Goal: Task Accomplishment & Management: Use online tool/utility

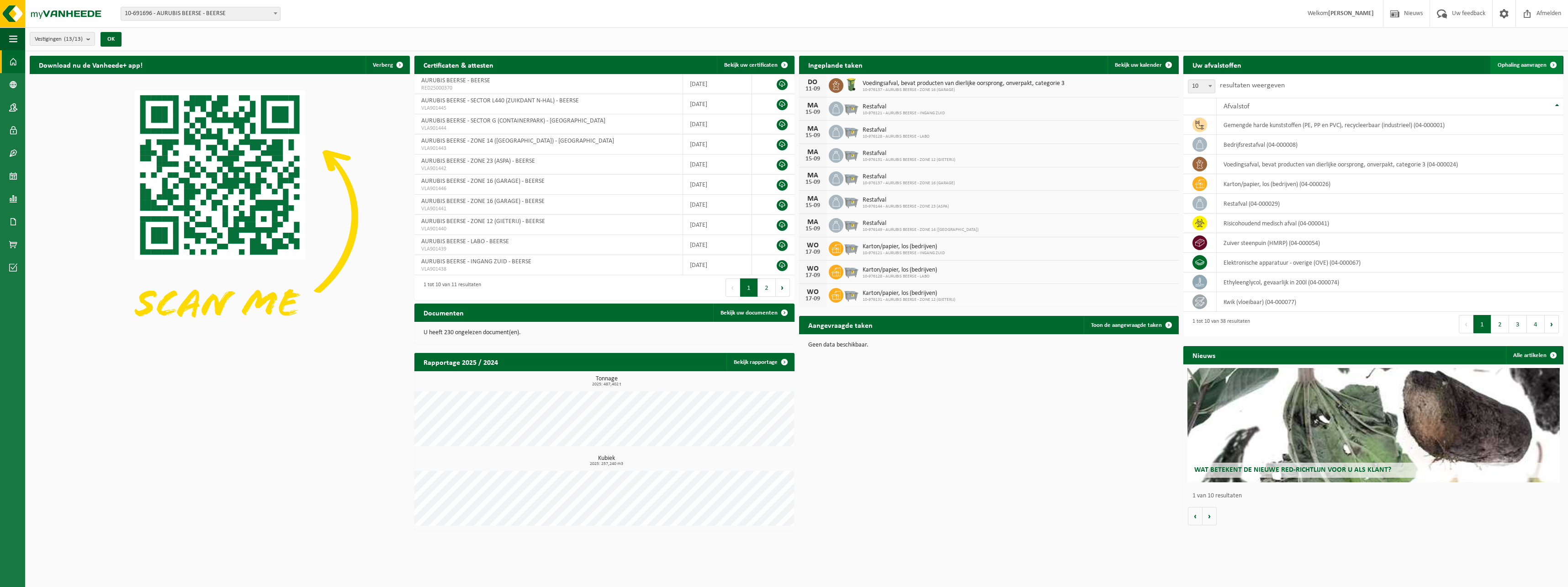
click at [1517, 62] on span "Ophaling aanvragen" at bounding box center [1522, 65] width 49 height 6
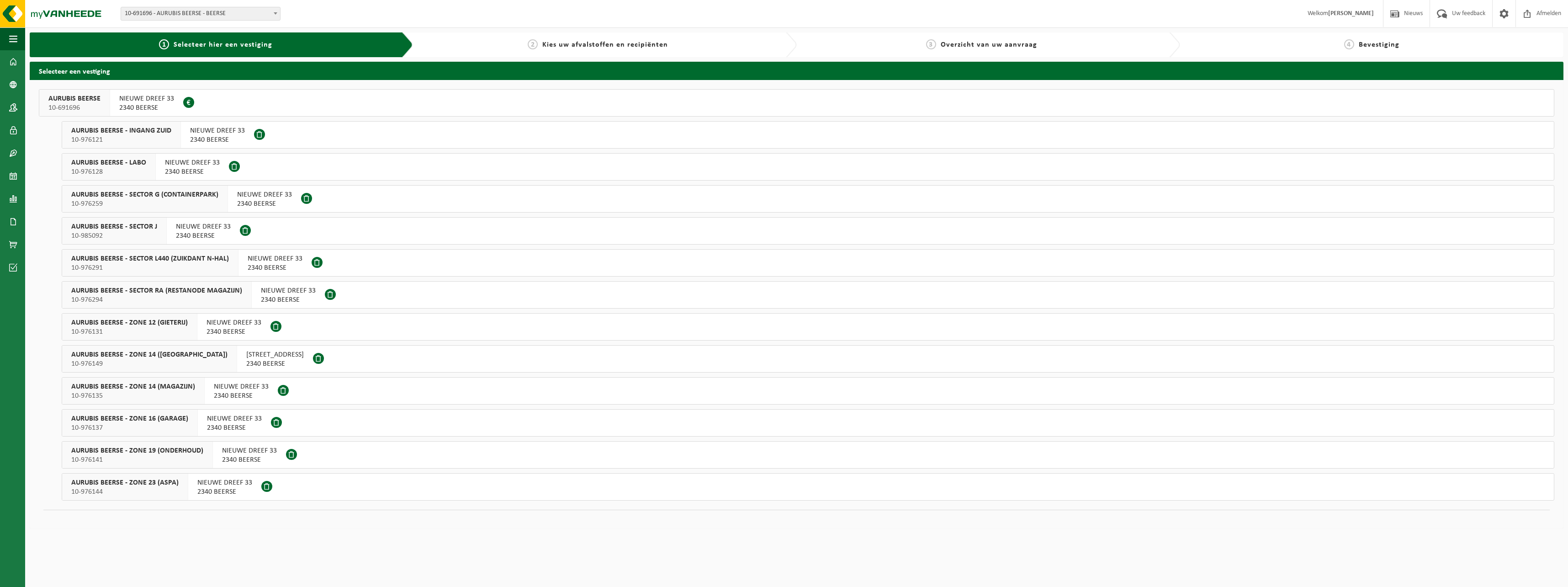
click at [141, 235] on span "10-985092" at bounding box center [114, 235] width 85 height 9
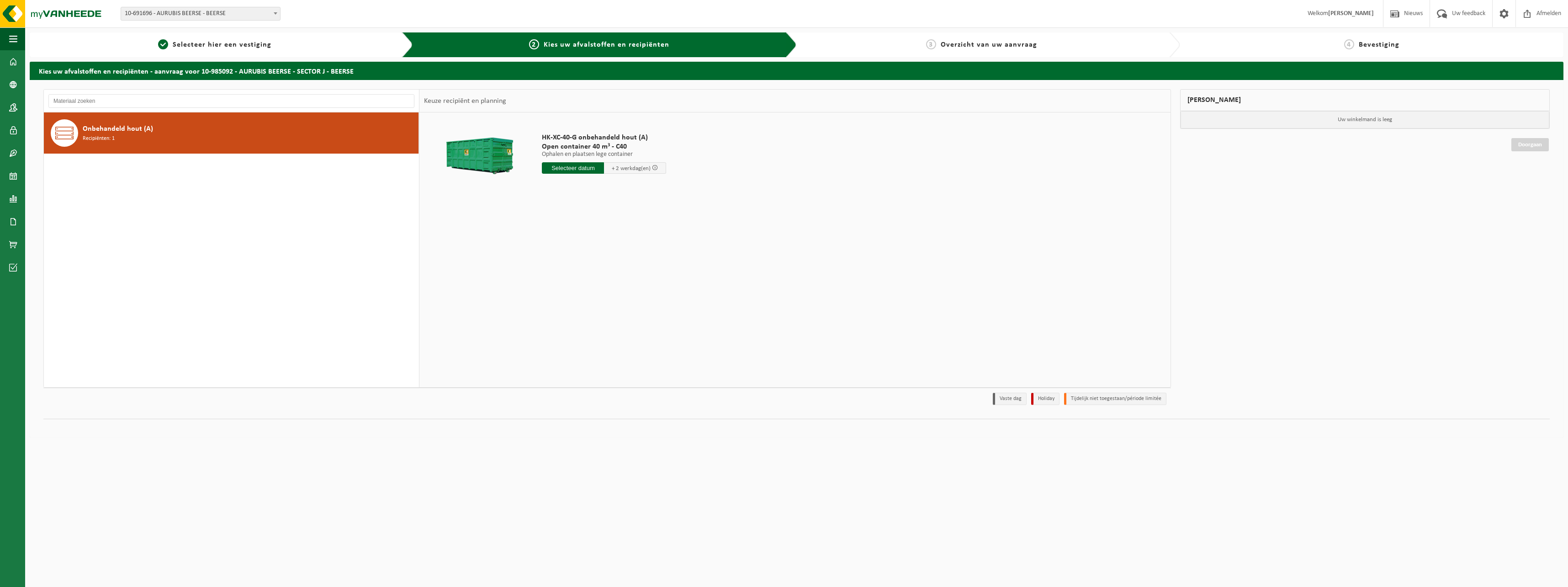
click at [584, 165] on input "text" at bounding box center [572, 168] width 62 height 12
click at [616, 238] on div "12" at bounding box center [615, 234] width 16 height 15
type input "Van 2025-09-12"
click at [567, 213] on div "HK-XC-40-G onbehandeld hout (A) Open container 40 m³ - C40 Ophalen en plaatsen …" at bounding box center [596, 171] width 119 height 95
click at [566, 207] on button "In winkelmand" at bounding box center [568, 202] width 50 height 15
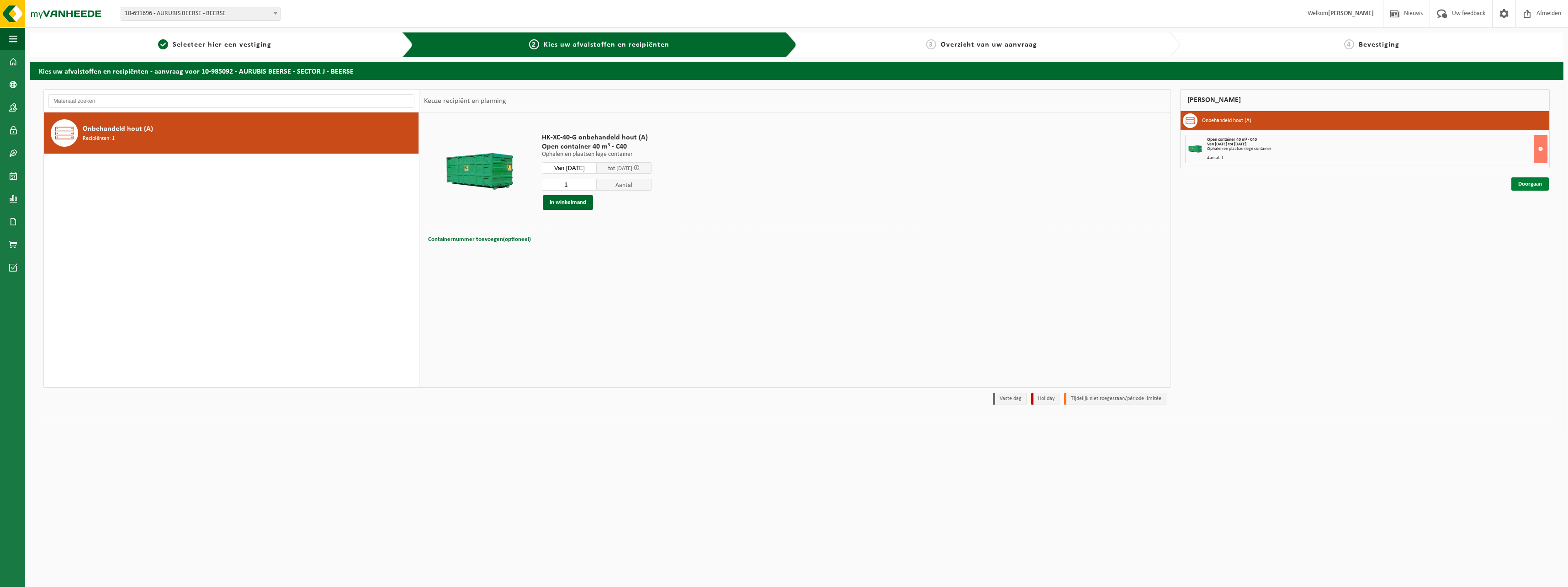
click at [1525, 189] on link "Doorgaan" at bounding box center [1530, 184] width 37 height 13
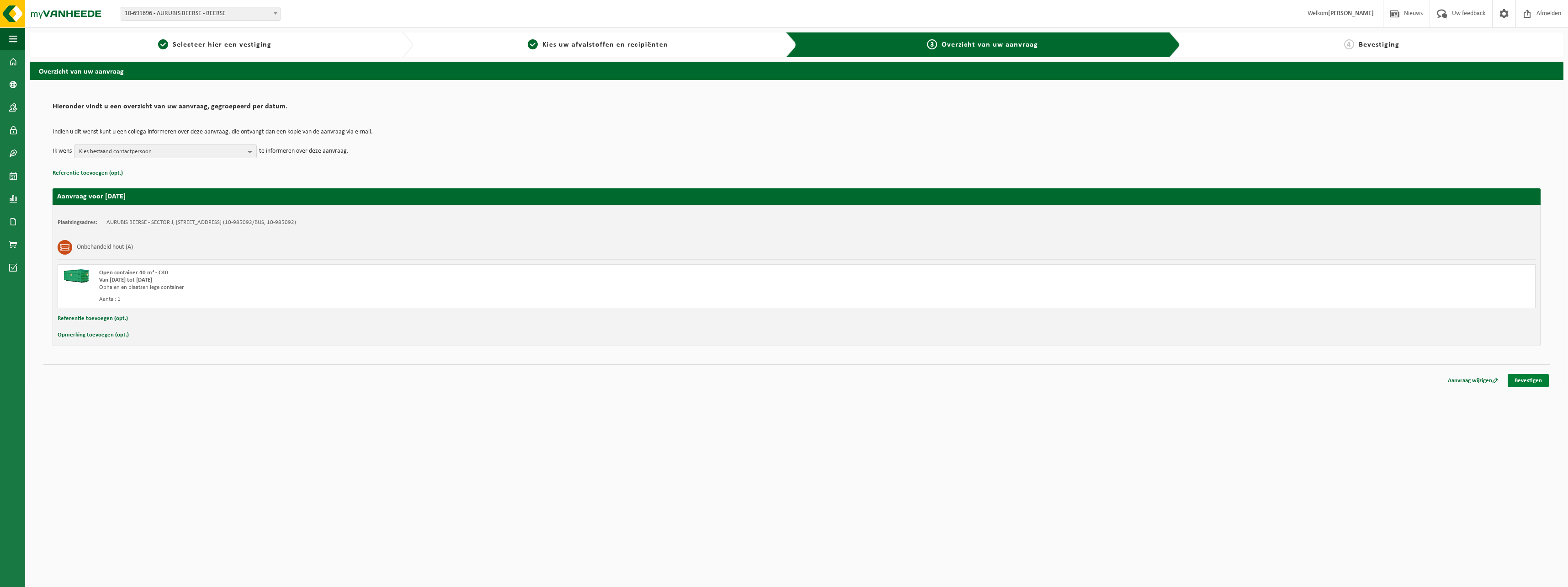
click at [1528, 379] on link "Bevestigen" at bounding box center [1529, 380] width 41 height 13
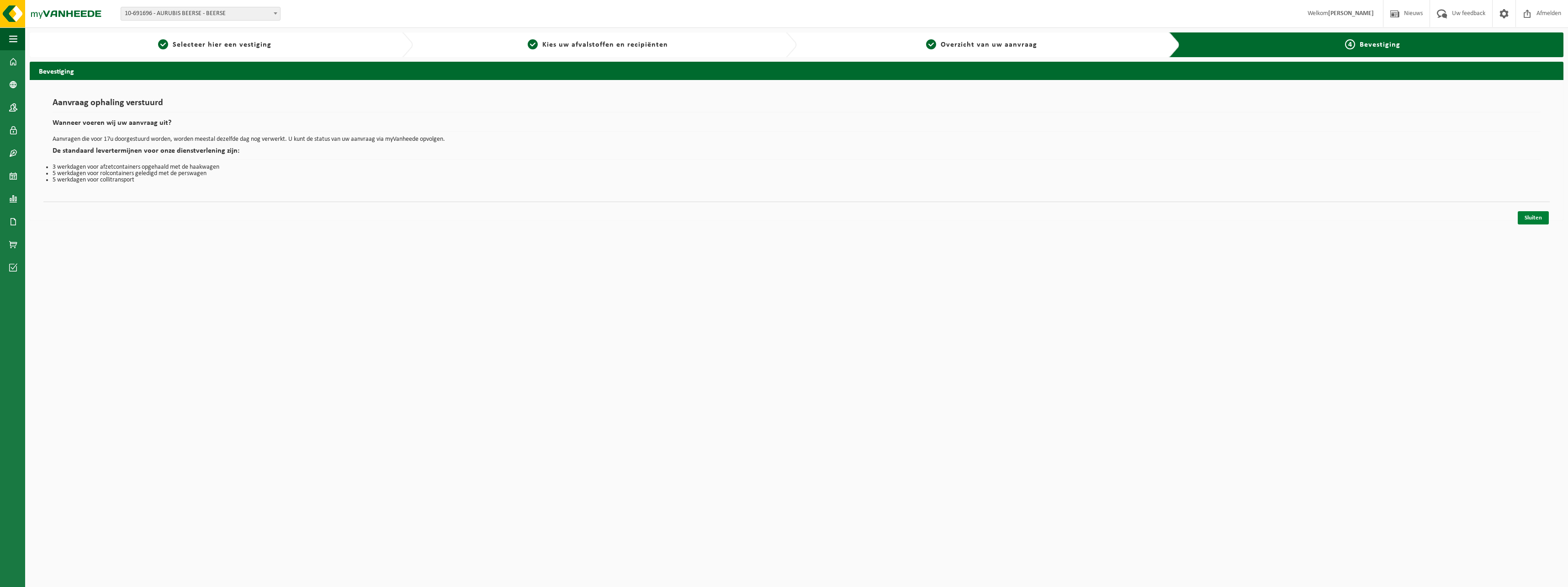
click at [1544, 222] on link "Sluiten" at bounding box center [1534, 217] width 31 height 13
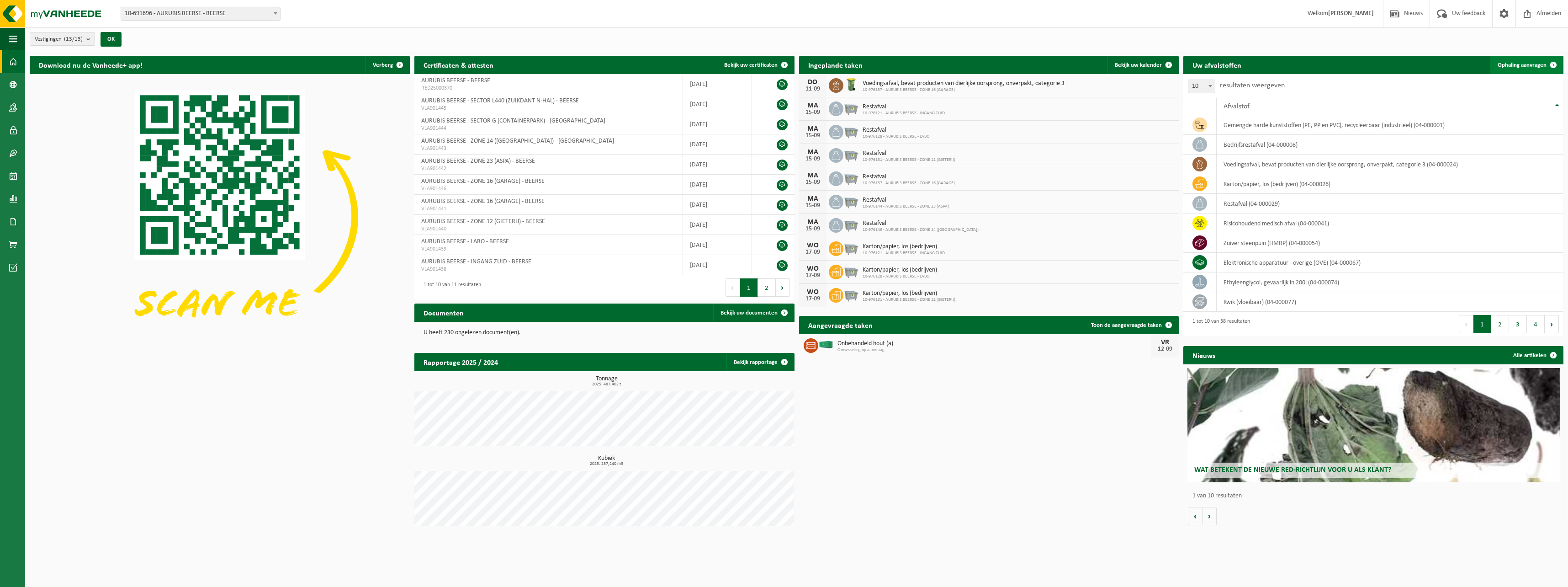
click at [1515, 60] on link "Ophaling aanvragen" at bounding box center [1527, 65] width 73 height 19
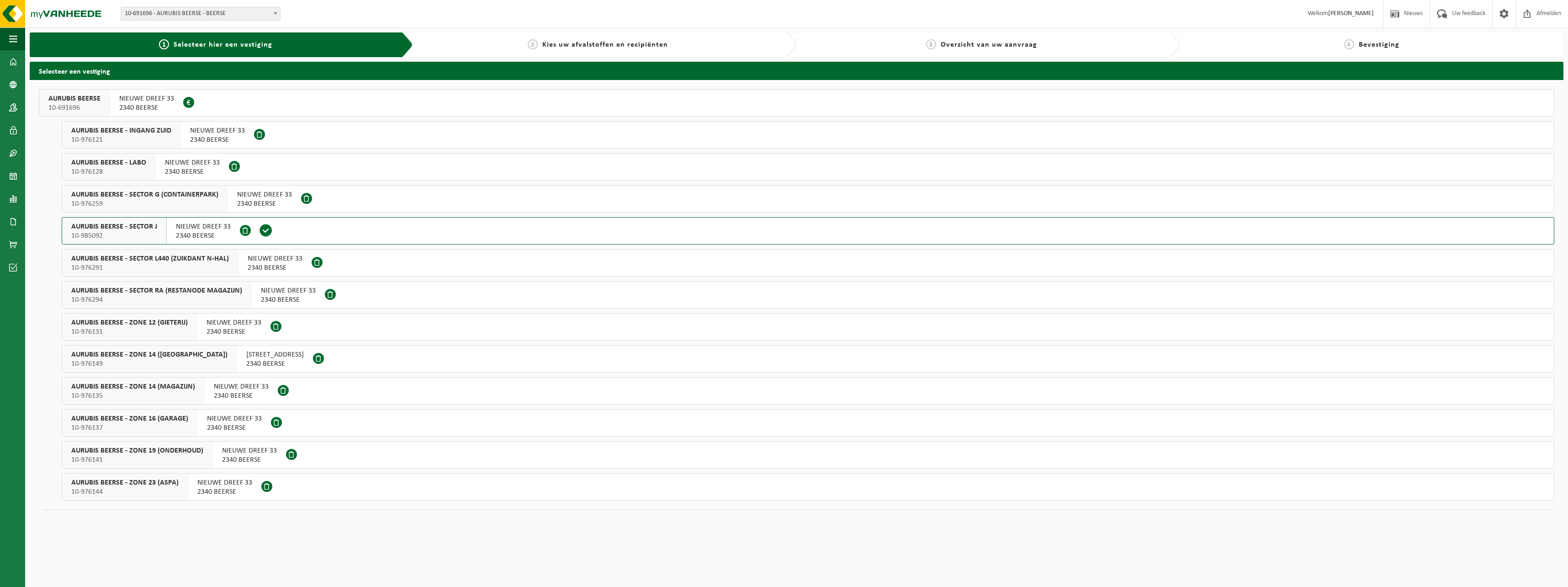
click at [135, 259] on span "AURUBIS BEERSE - SECTOR L440 (ZUIKDANT N-HAL)" at bounding box center [150, 258] width 158 height 9
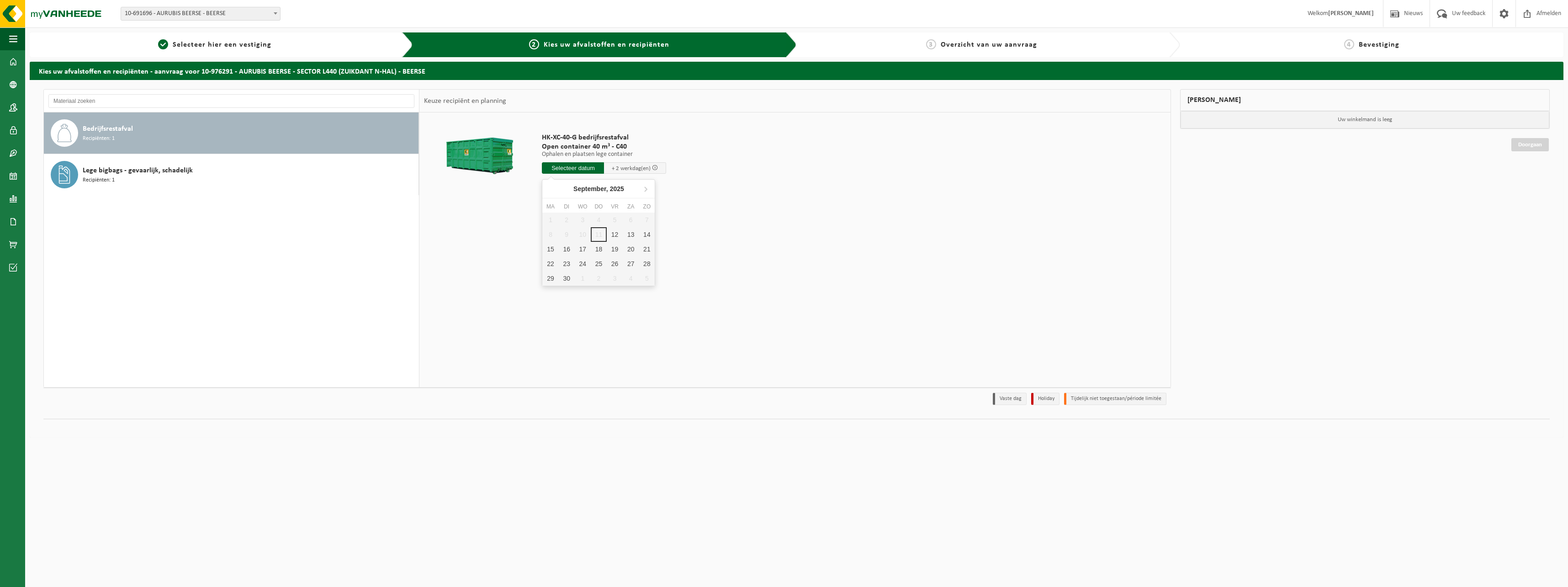
click at [579, 169] on input "text" at bounding box center [572, 168] width 62 height 12
click at [614, 237] on div "12" at bounding box center [615, 234] width 16 height 15
type input "Van 2025-09-12"
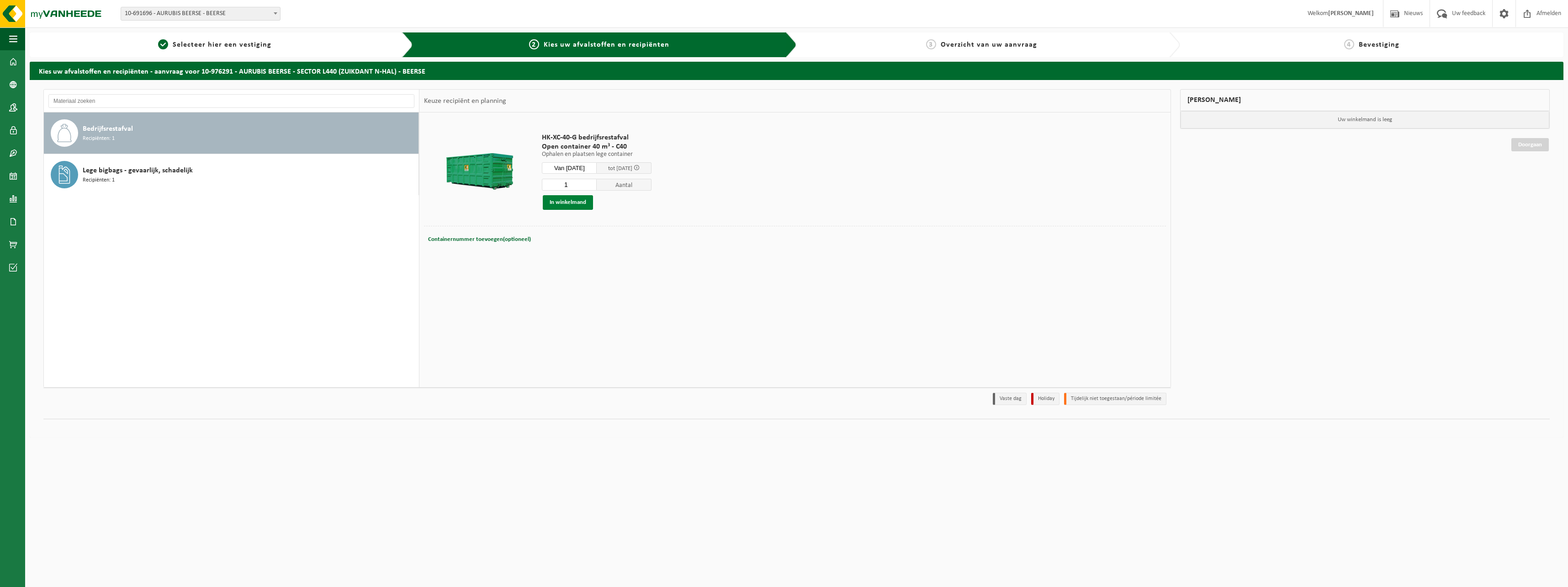
click at [561, 197] on button "In winkelmand" at bounding box center [568, 202] width 50 height 15
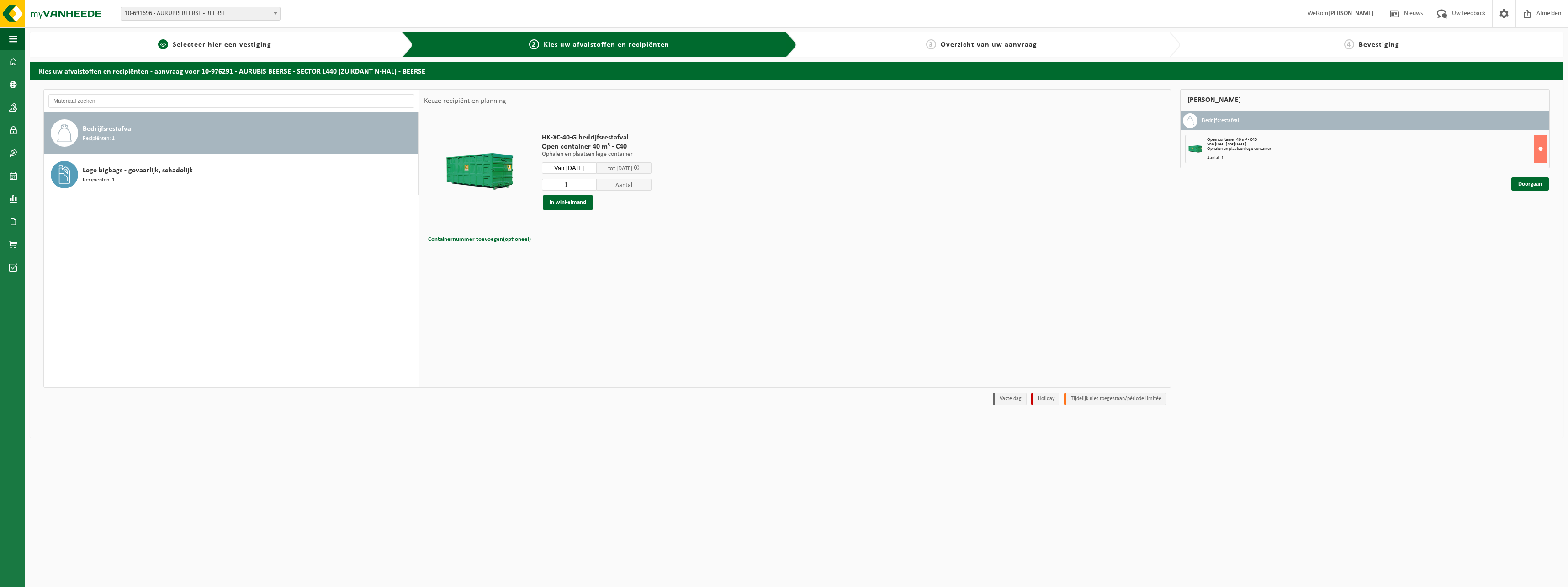
click at [238, 48] on span "Selecteer hier een vestiging" at bounding box center [222, 44] width 99 height 7
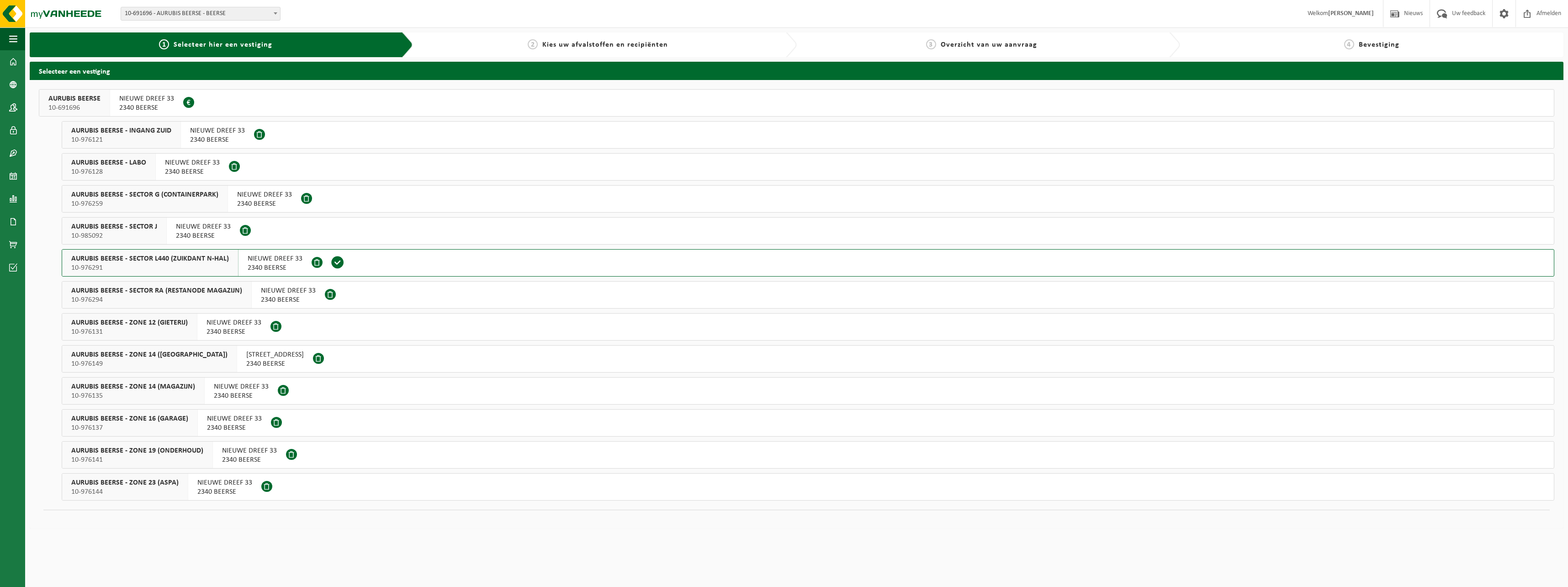
click at [165, 291] on span "AURUBIS BEERSE - SECTOR RA (RESTANODE MAGAZIJN)" at bounding box center [157, 290] width 171 height 9
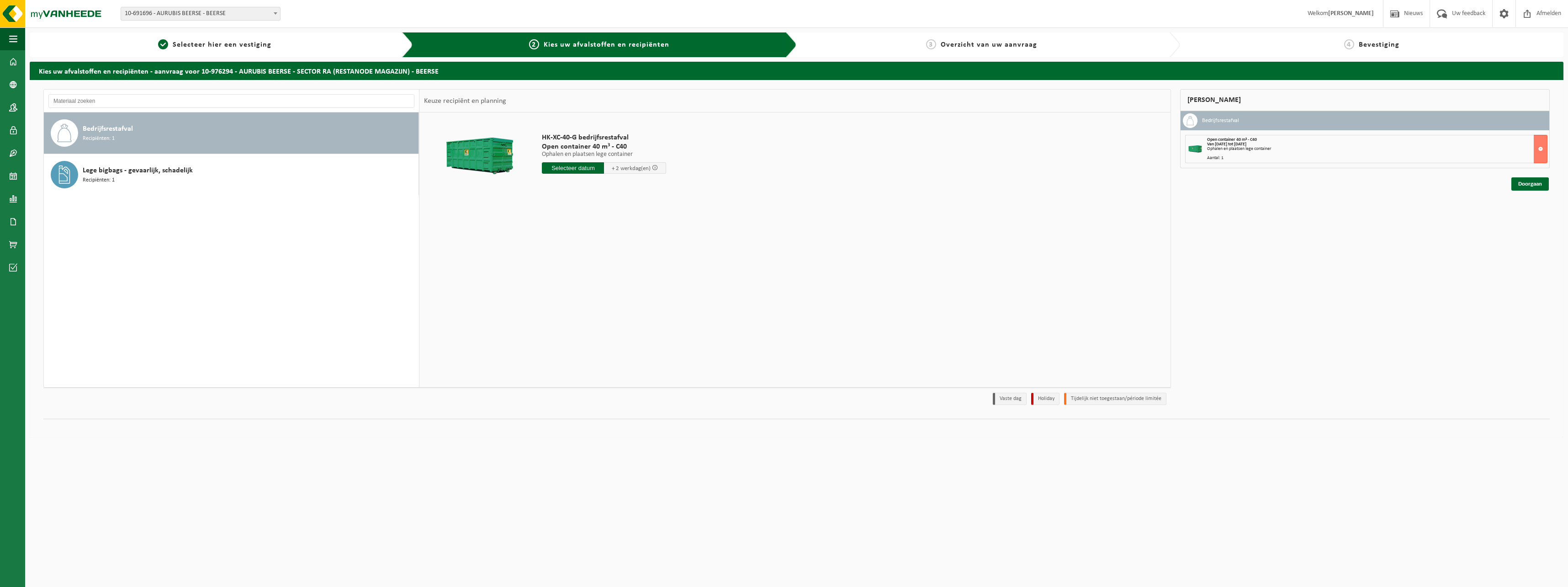
click at [568, 171] on input "text" at bounding box center [572, 168] width 62 height 12
click at [613, 233] on div "12" at bounding box center [615, 234] width 16 height 15
type input "Van 2025-09-12"
click at [573, 205] on button "In winkelmand" at bounding box center [568, 202] width 50 height 15
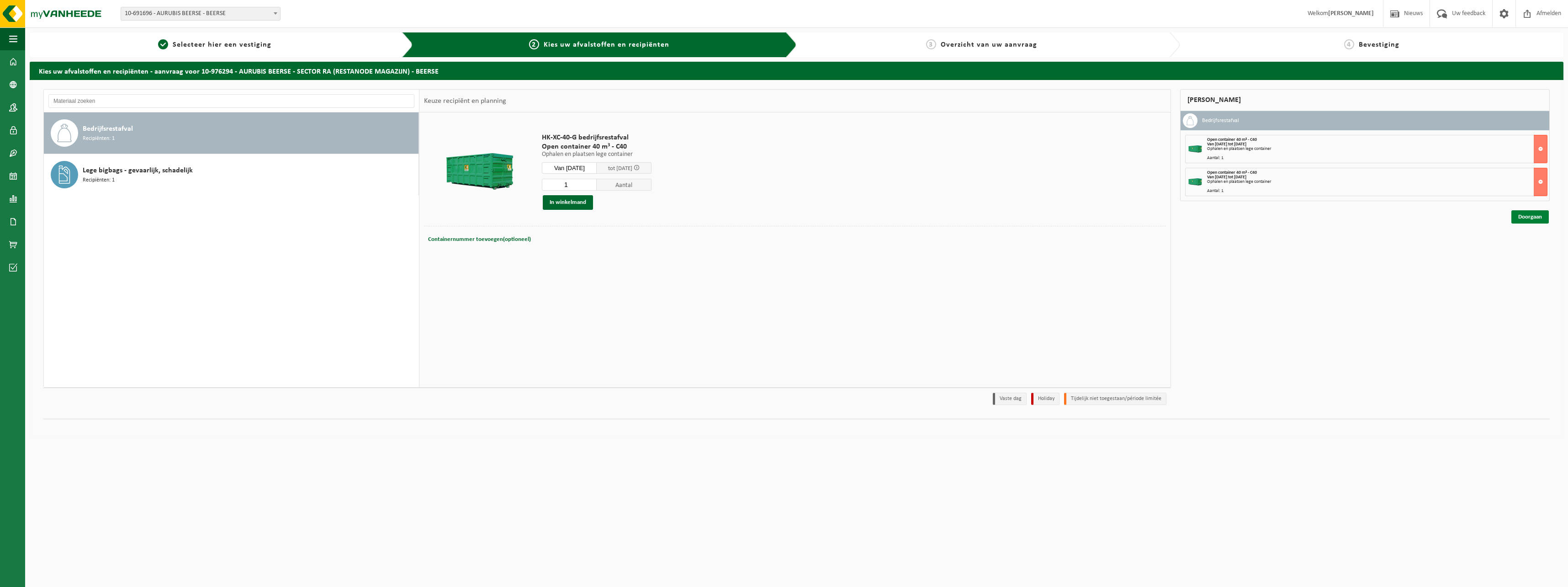
click at [1529, 216] on link "Doorgaan" at bounding box center [1530, 216] width 37 height 13
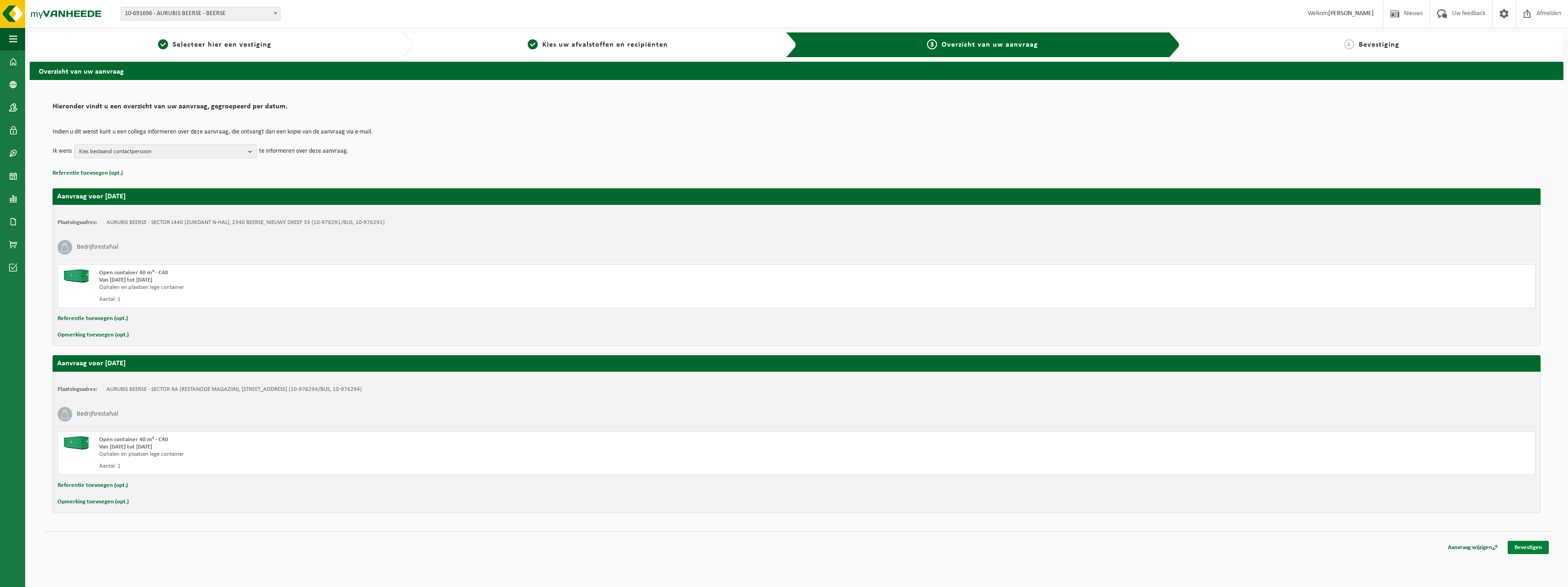
click at [1527, 545] on link "Bevestigen" at bounding box center [1529, 547] width 41 height 13
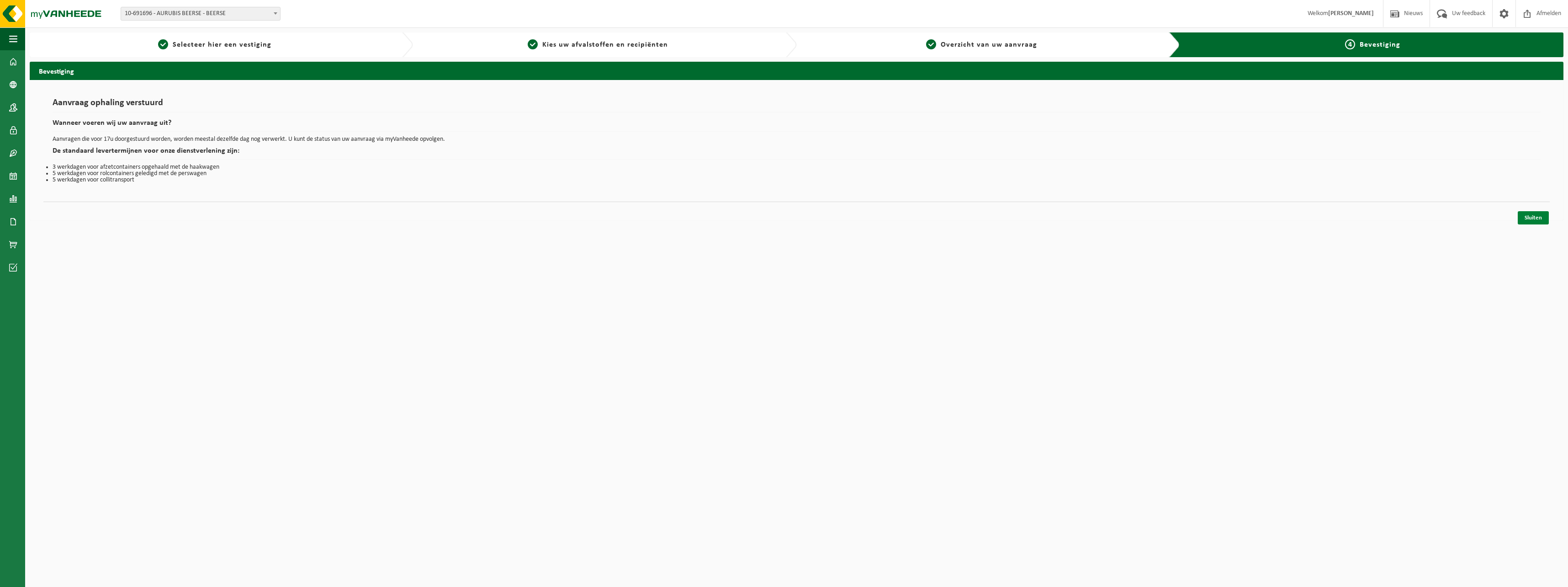
click at [1535, 223] on link "Sluiten" at bounding box center [1534, 217] width 31 height 13
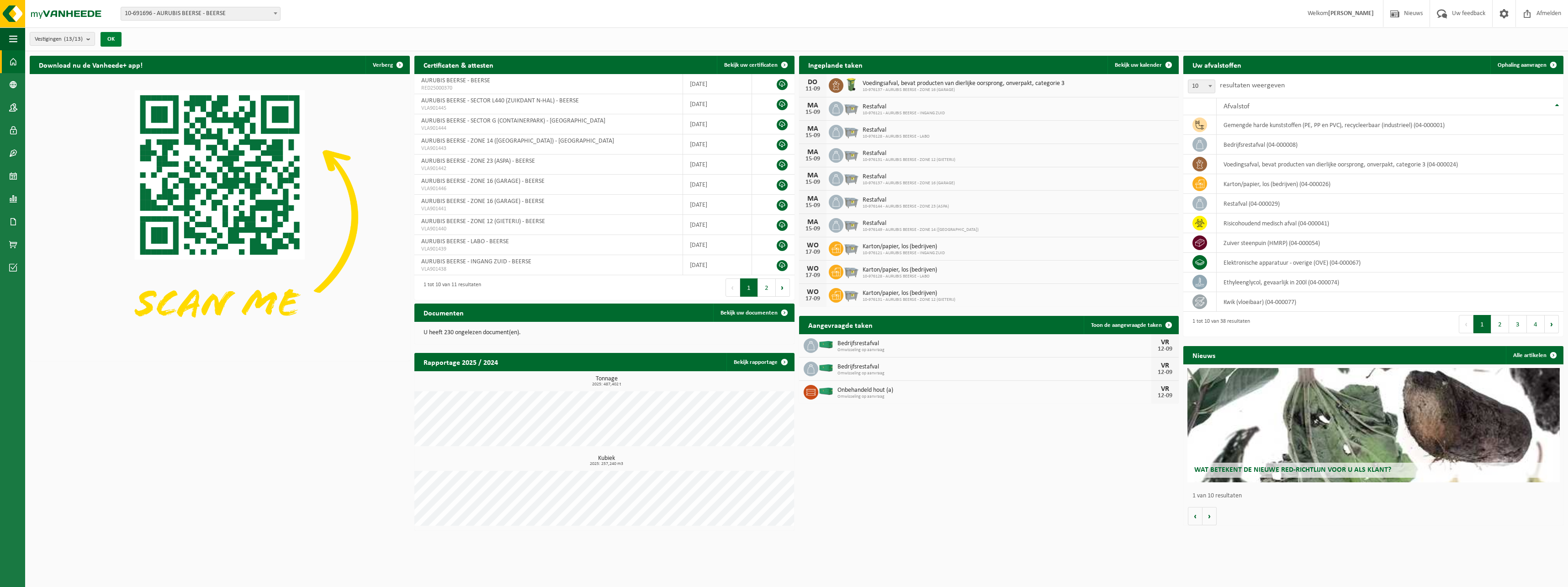
click at [112, 37] on button "OK" at bounding box center [110, 39] width 21 height 15
